Goal: Check status

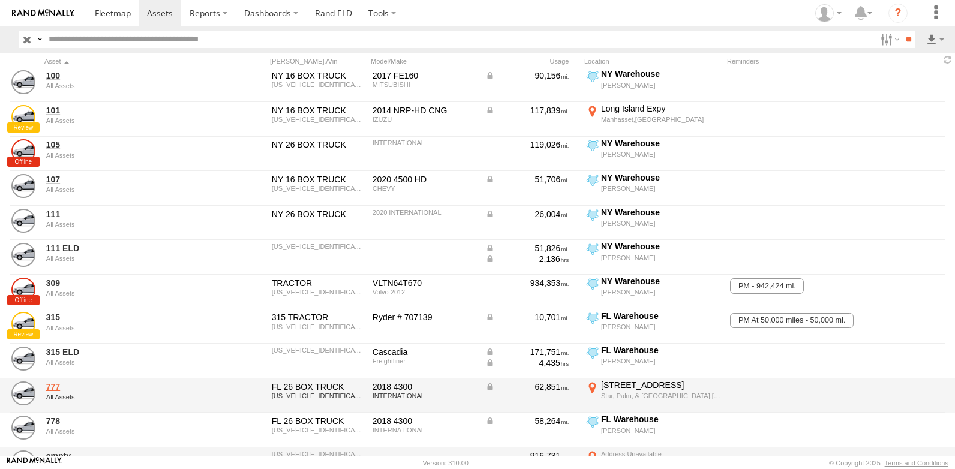
click at [53, 389] on link "777" at bounding box center [128, 387] width 164 height 11
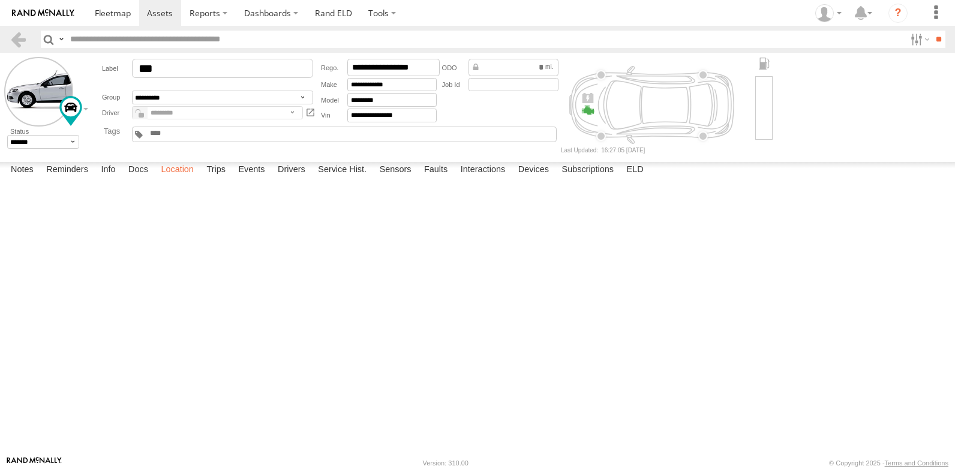
click at [183, 179] on label "Location" at bounding box center [177, 170] width 45 height 17
click at [0, 0] on span at bounding box center [0, 0] width 0 height 0
click at [0, 0] on link at bounding box center [0, 0] width 0 height 0
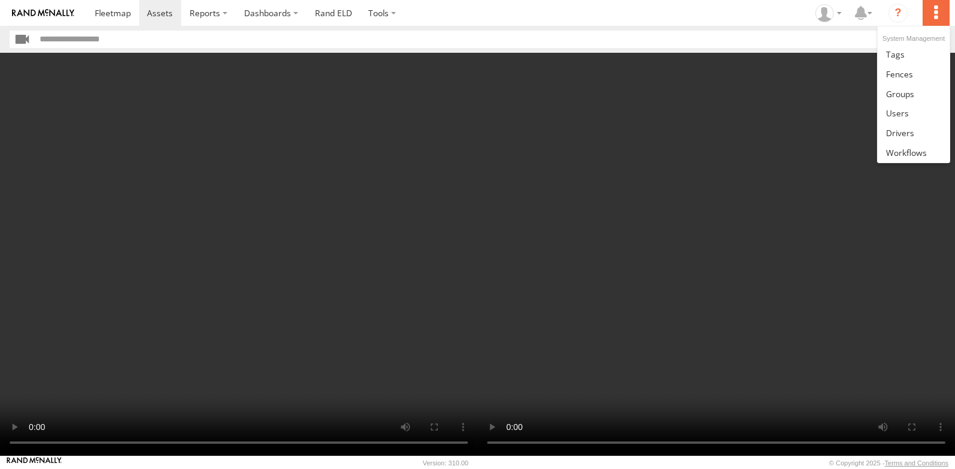
click at [942, 13] on label at bounding box center [936, 13] width 26 height 26
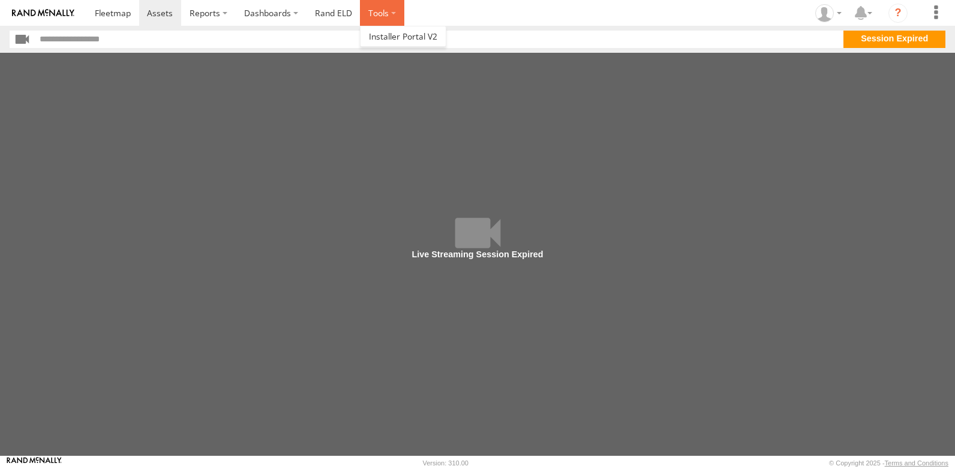
click at [383, 14] on label at bounding box center [382, 13] width 44 height 26
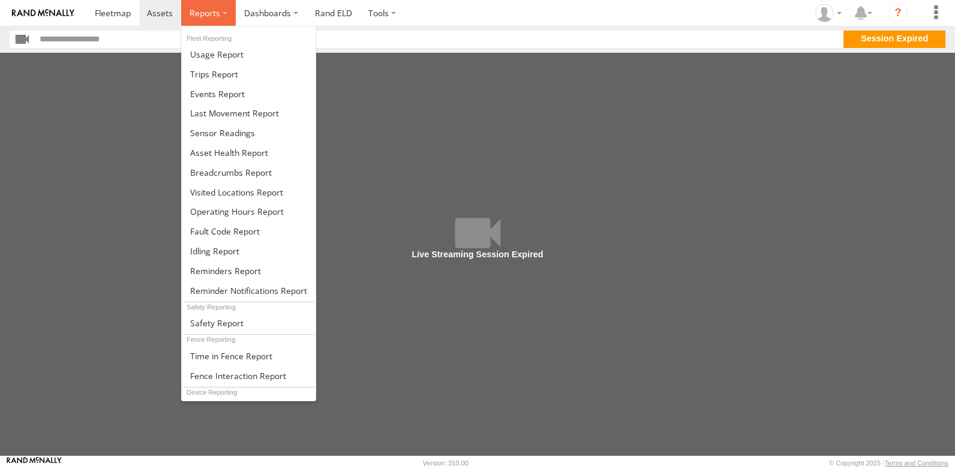
click at [223, 16] on label at bounding box center [208, 13] width 55 height 26
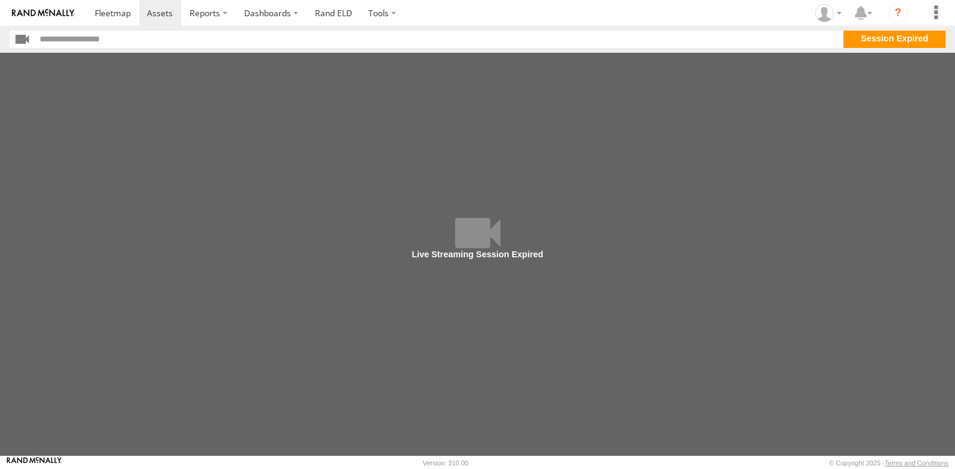
click at [487, 130] on main at bounding box center [477, 254] width 955 height 403
